Goal: Navigation & Orientation: Find specific page/section

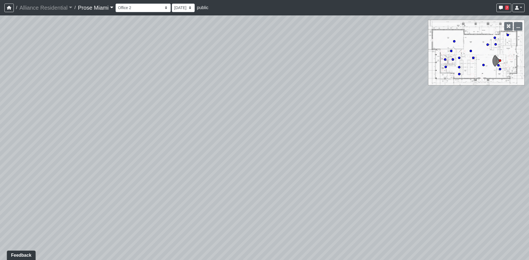
click at [249, 166] on div "Loading... [GEOGRAPHIC_DATA]" at bounding box center [264, 137] width 529 height 245
drag, startPoint x: 161, startPoint y: 157, endPoint x: 239, endPoint y: 115, distance: 89.1
click at [239, 115] on div "Loading... [GEOGRAPHIC_DATA]" at bounding box center [264, 137] width 529 height 245
drag, startPoint x: 185, startPoint y: 160, endPoint x: 280, endPoint y: 124, distance: 101.1
click at [280, 124] on div "Loading... [GEOGRAPHIC_DATA]" at bounding box center [264, 137] width 529 height 245
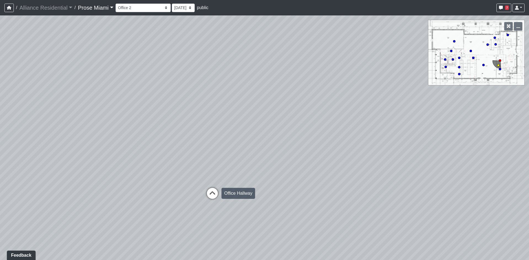
click at [216, 189] on icon at bounding box center [212, 196] width 17 height 17
drag, startPoint x: 291, startPoint y: 139, endPoint x: 75, endPoint y: 143, distance: 216.0
click at [75, 143] on div "Loading... Office Hallway Loading... Office 2 Loading... Office 1 Loading... Le…" at bounding box center [264, 137] width 529 height 245
click at [262, 121] on icon at bounding box center [261, 123] width 17 height 17
drag, startPoint x: 333, startPoint y: 131, endPoint x: -41, endPoint y: 152, distance: 373.7
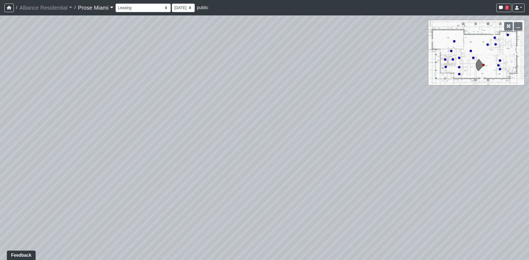
click at [0, 152] on html "/ Alliance Residential Alliance Residential Loading... / Prose Miami Prose Miam…" at bounding box center [264, 130] width 529 height 260
drag, startPoint x: 271, startPoint y: 132, endPoint x: 331, endPoint y: 140, distance: 61.0
click at [332, 141] on div "Loading... Office Hallway Loading... Office 2 Loading... Office 1 Loading... Le…" at bounding box center [264, 137] width 529 height 245
click at [260, 122] on icon at bounding box center [266, 122] width 17 height 17
select select "clubhouse-lobby-1"
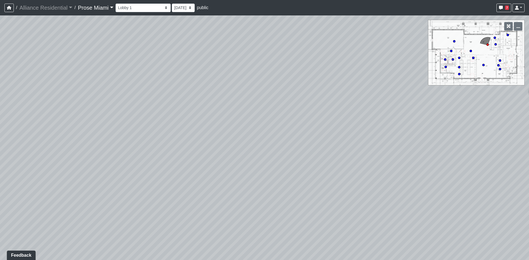
drag, startPoint x: 123, startPoint y: 138, endPoint x: 240, endPoint y: 141, distance: 117.0
click at [240, 141] on div "Loading... Office Hallway Loading... Office 2 Loading... Office 1 Loading... Le…" at bounding box center [264, 137] width 529 height 245
drag, startPoint x: 184, startPoint y: 149, endPoint x: 418, endPoint y: 176, distance: 235.4
click at [413, 176] on div "Loading... Office Hallway Loading... Office 2 Loading... Office 1 Loading... Le…" at bounding box center [264, 137] width 529 height 245
drag, startPoint x: 239, startPoint y: 172, endPoint x: 376, endPoint y: 174, distance: 137.6
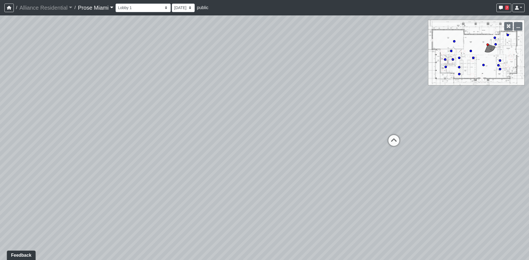
click at [376, 174] on div "Loading... Office Hallway Loading... Office 2 Loading... Office 1 Loading... Le…" at bounding box center [264, 137] width 529 height 245
drag, startPoint x: 220, startPoint y: 181, endPoint x: 414, endPoint y: 170, distance: 195.3
click at [414, 170] on div "Loading... Office Hallway Loading... Office 2 Loading... Office 1 Loading... Le…" at bounding box center [264, 137] width 529 height 245
drag, startPoint x: 251, startPoint y: 176, endPoint x: 370, endPoint y: 170, distance: 119.0
click at [366, 170] on div "Loading... Office Hallway Loading... Office 2 Loading... Office 1 Loading... Le…" at bounding box center [264, 137] width 529 height 245
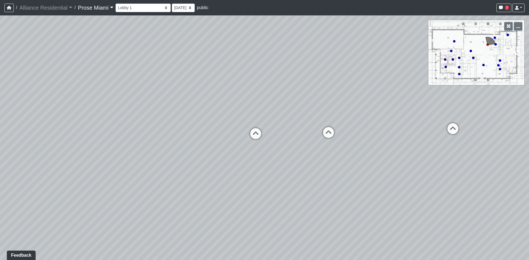
drag, startPoint x: 239, startPoint y: 180, endPoint x: 358, endPoint y: 176, distance: 118.9
click at [349, 177] on div "Loading... Office Hallway Loading... Office 2 Loading... Office 1 Loading... Le…" at bounding box center [264, 137] width 529 height 245
drag, startPoint x: 354, startPoint y: 181, endPoint x: 366, endPoint y: 181, distance: 12.1
click at [366, 181] on div "Loading... Office Hallway Loading... Office 2 Loading... Office 1 Loading... Le…" at bounding box center [264, 137] width 529 height 245
drag, startPoint x: 220, startPoint y: 178, endPoint x: 338, endPoint y: 188, distance: 118.7
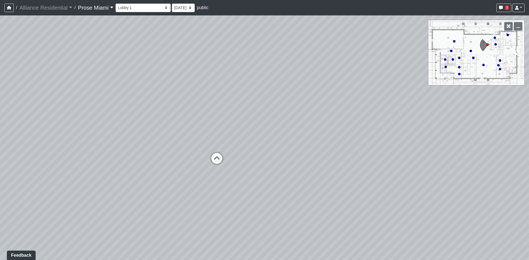
click at [338, 188] on div "Loading... Office Hallway Loading... Office 2 Loading... Office 1 Loading... Le…" at bounding box center [264, 137] width 529 height 245
